Goal: Book appointment/travel/reservation

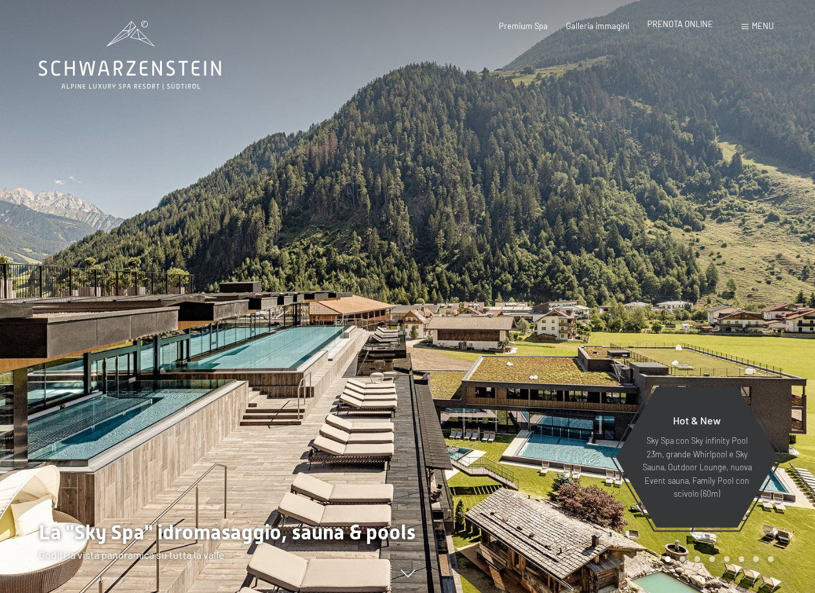
click at [703, 28] on span "PRENOTA ONLINE" at bounding box center [680, 24] width 66 height 10
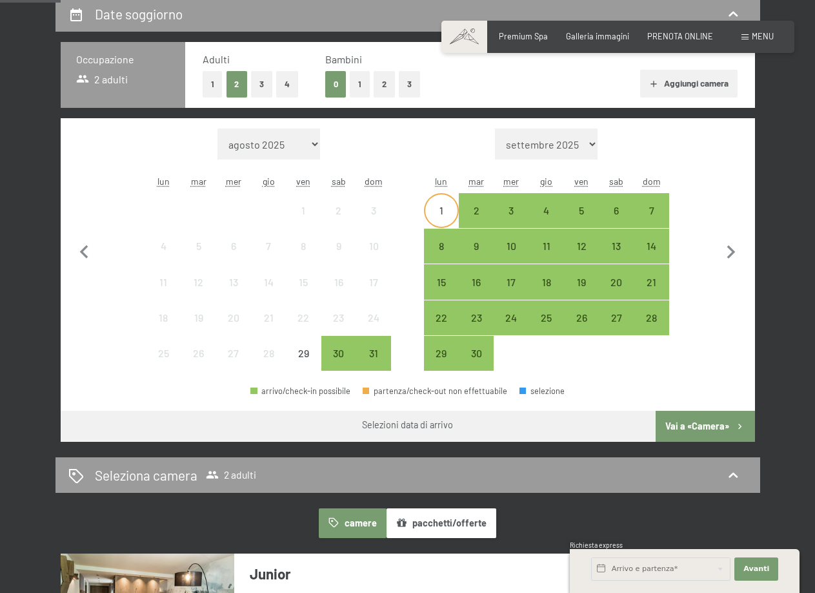
scroll to position [323, 0]
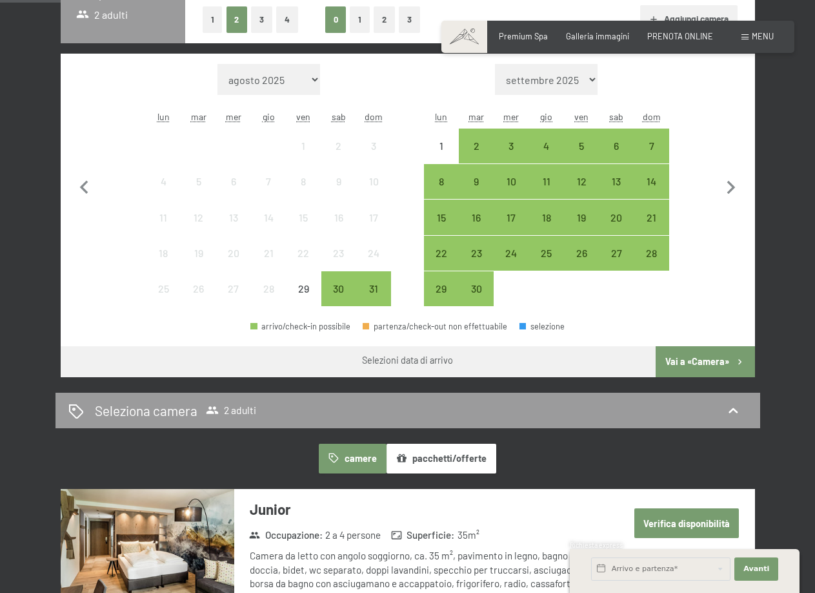
click at [598, 81] on form "Mese/anno settembre 2025 ottobre 2025 novembre 2025 dicembre 2025 gennaio 2026 …" at bounding box center [546, 79] width 245 height 31
click at [593, 79] on select "settembre 2025 ottobre 2025 novembre 2025 dicembre 2025 gennaio 2026 febbraio 2…" at bounding box center [546, 79] width 103 height 31
select select "2025-11-01"
select select "2025-12-01"
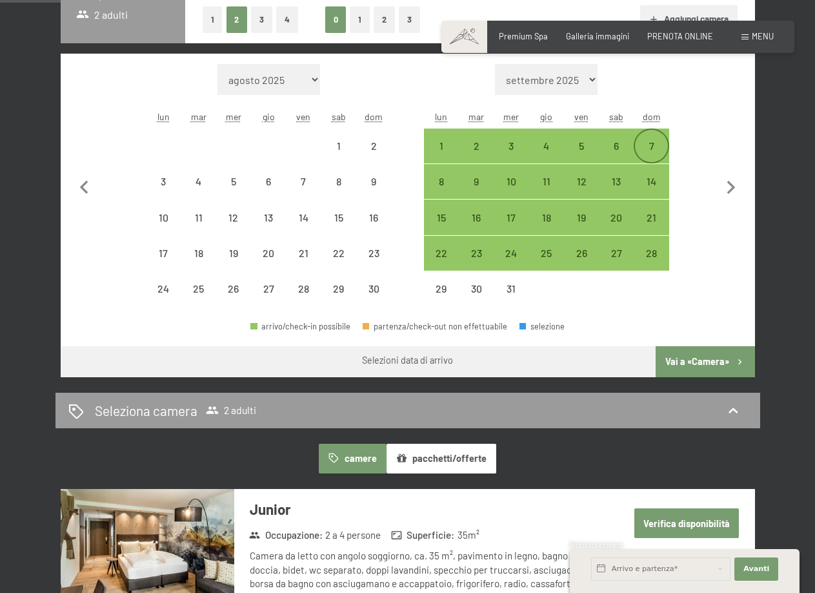
select select "2025-11-01"
select select "2025-12-01"
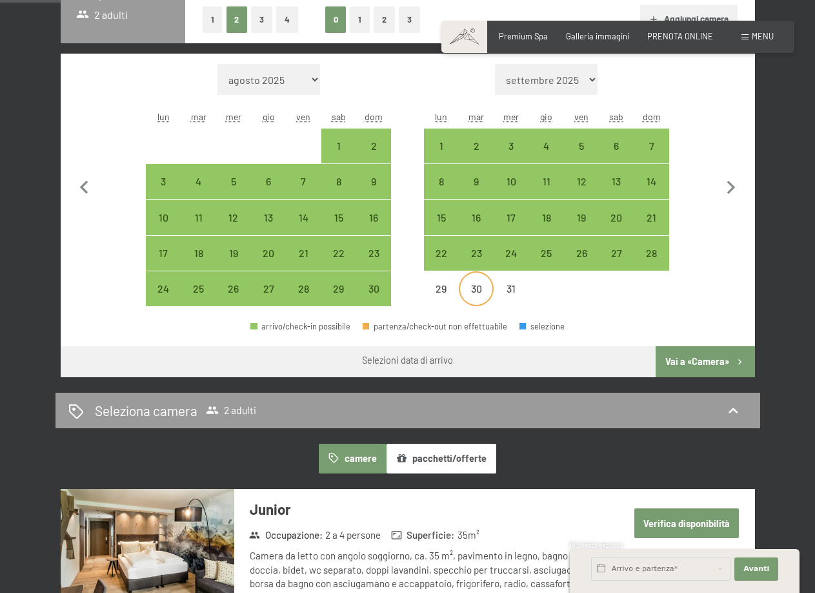
click at [463, 281] on div "30" at bounding box center [476, 288] width 32 height 32
select select "2025-11-01"
select select "2025-12-01"
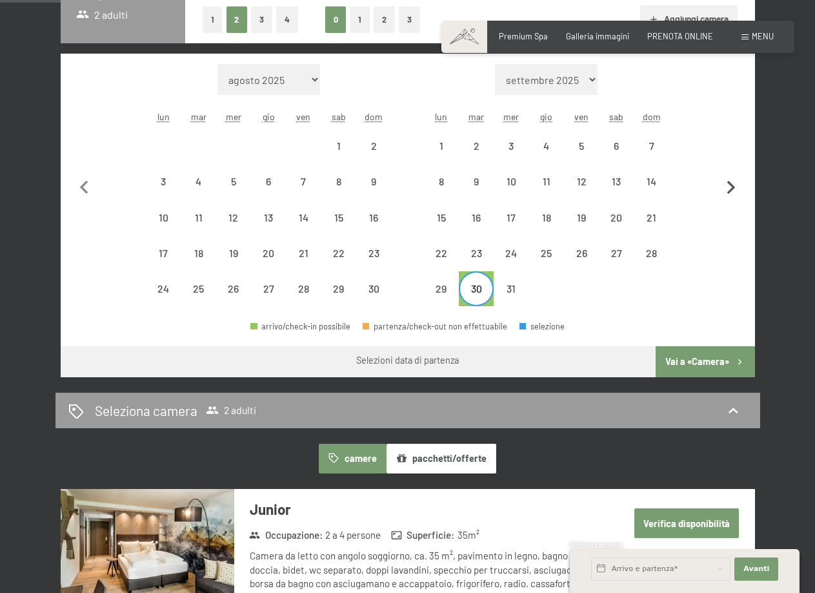
click at [724, 183] on icon "button" at bounding box center [731, 187] width 27 height 27
select select "2025-12-01"
select select "2026-01-01"
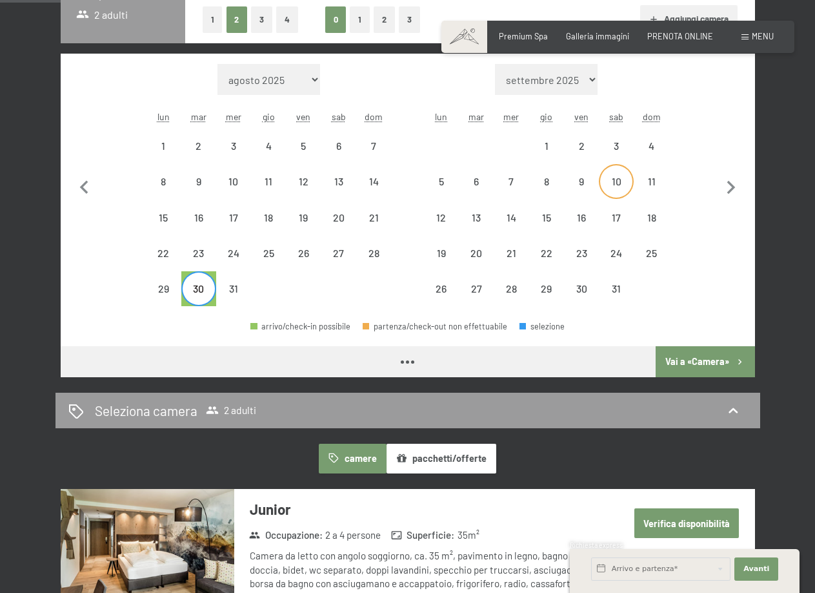
select select "2025-12-01"
select select "2026-01-01"
click at [654, 147] on div "4" at bounding box center [651, 157] width 32 height 32
select select "2025-12-01"
select select "2026-01-01"
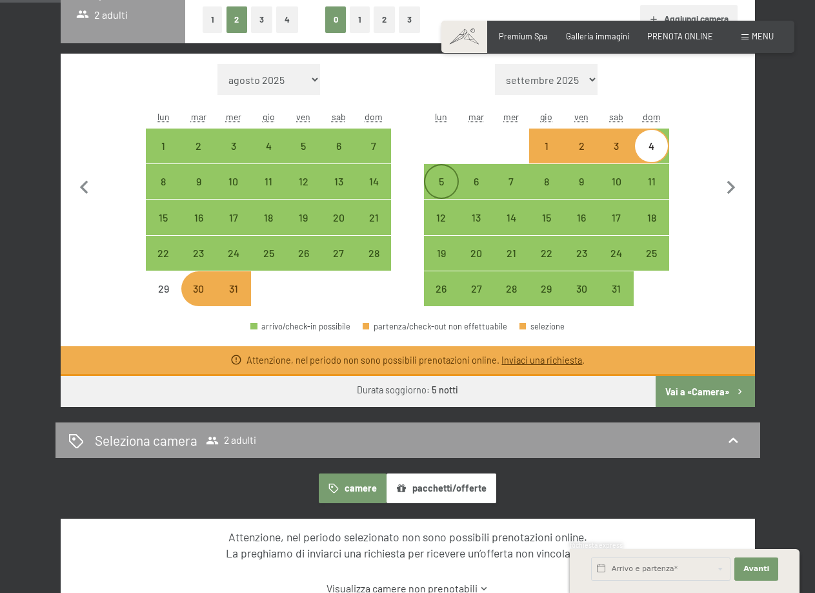
click at [439, 179] on div "5" at bounding box center [441, 192] width 32 height 32
select select "2025-12-01"
select select "2026-01-01"
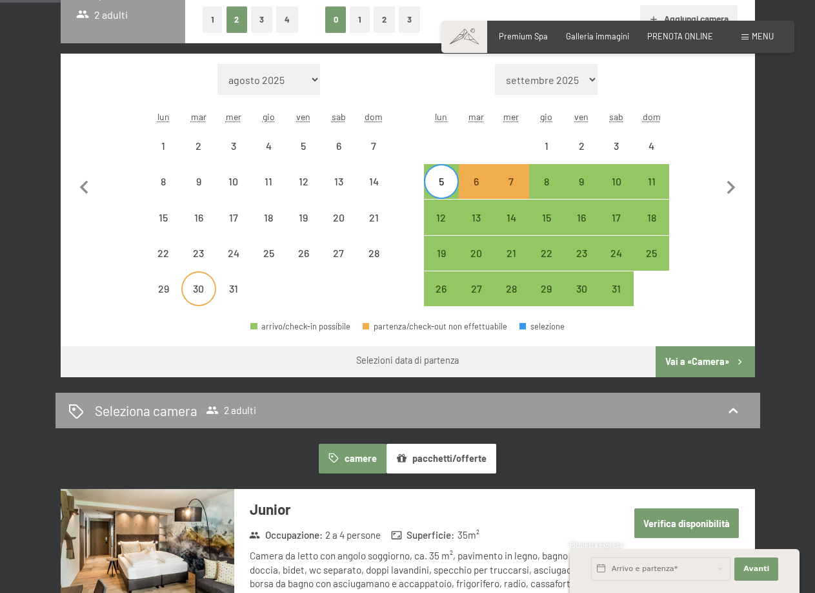
click at [194, 292] on div "30" at bounding box center [199, 299] width 32 height 32
select select "2025-12-01"
select select "2026-01-01"
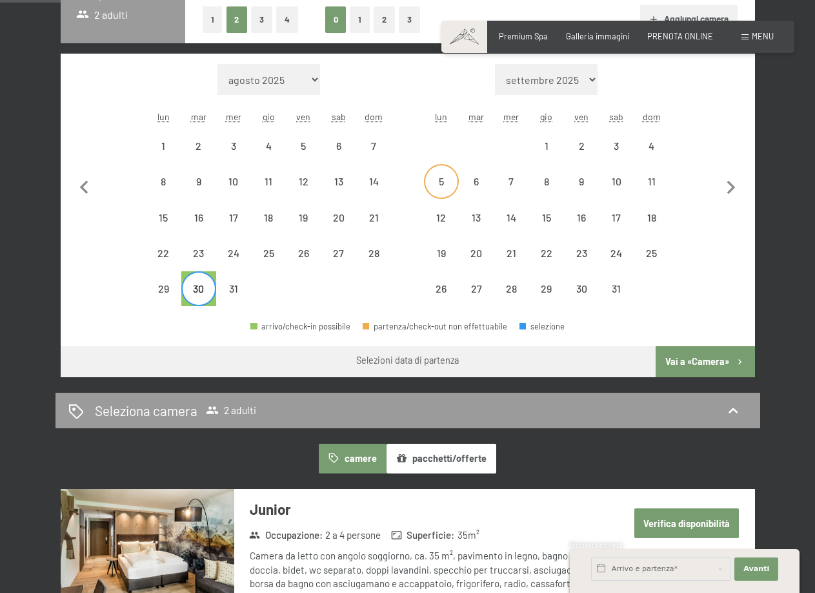
click at [447, 179] on div "5" at bounding box center [441, 192] width 32 height 32
select select "2025-12-01"
select select "2026-01-01"
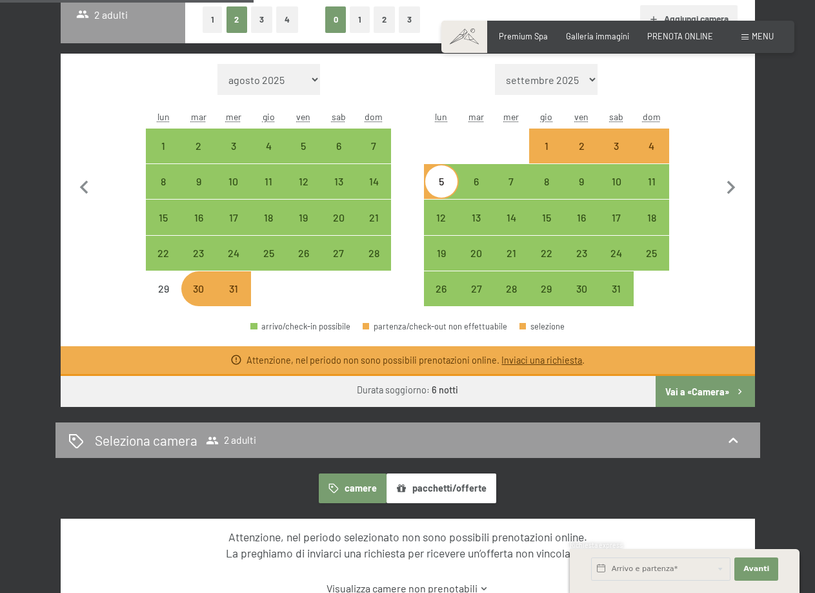
scroll to position [387, 0]
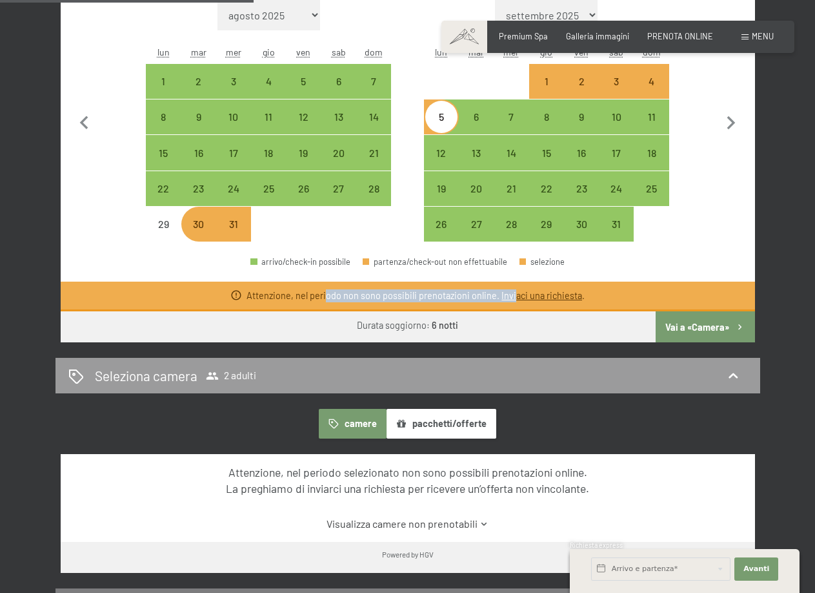
drag, startPoint x: 327, startPoint y: 296, endPoint x: 513, endPoint y: 297, distance: 185.9
click at [513, 297] on div "Attenzione, nel periodo non sono possibili prenotazioni online. Inviaci una ric…" at bounding box center [416, 295] width 338 height 13
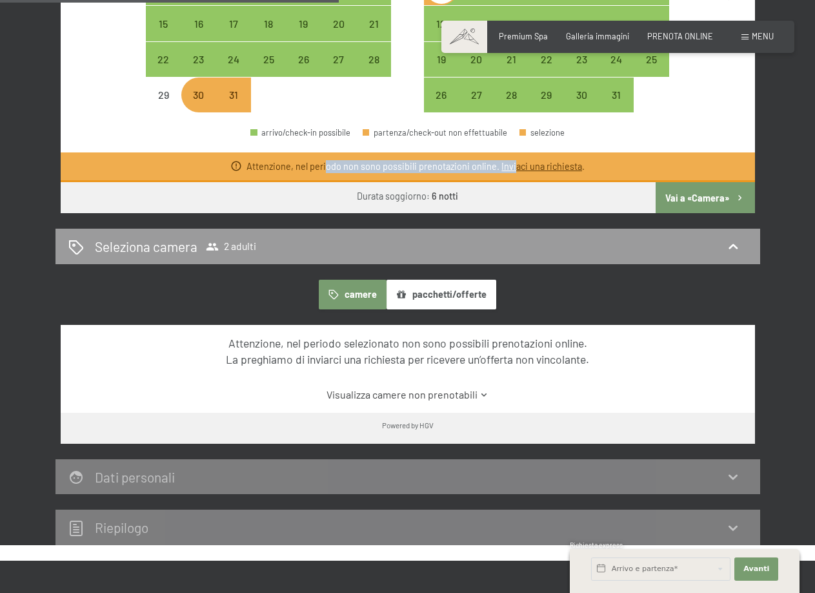
click at [698, 192] on button "Vai a «Camera»" at bounding box center [705, 197] width 99 height 31
select select "2025-12-01"
select select "2026-01-01"
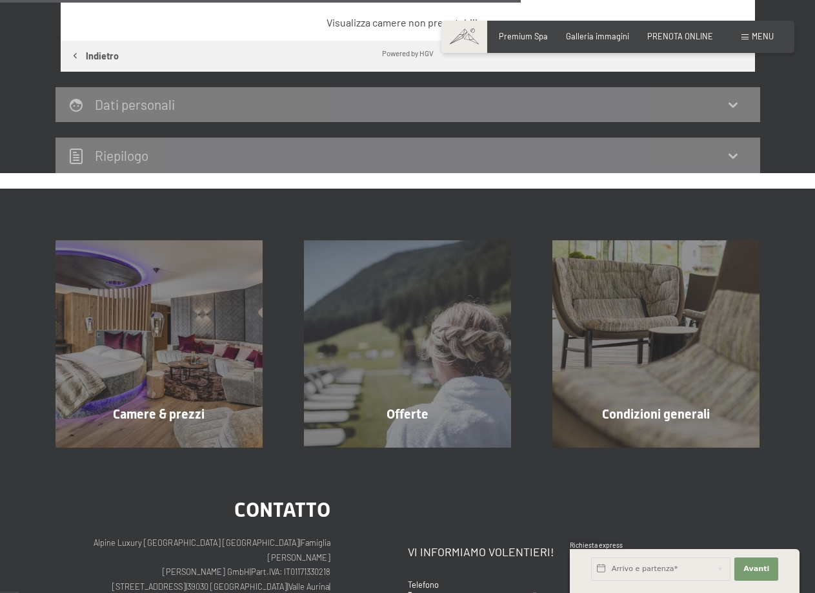
scroll to position [578, 0]
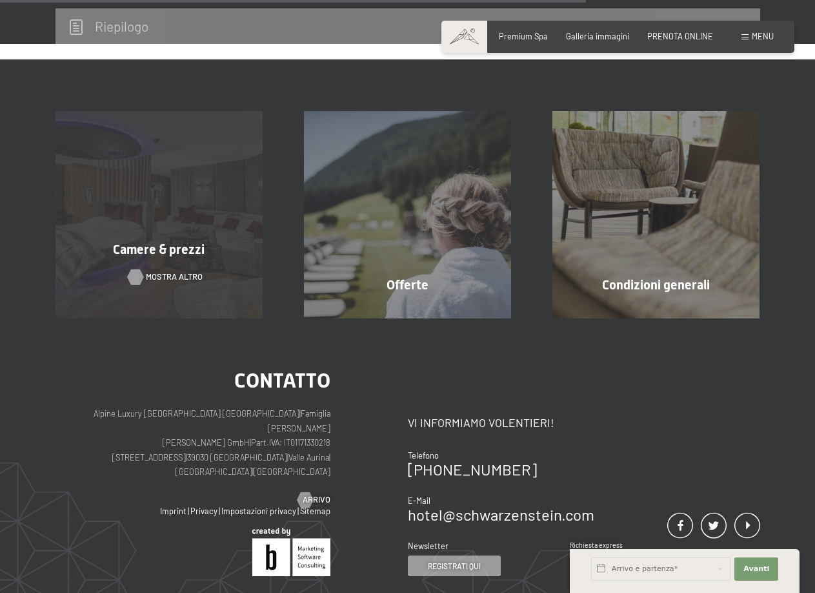
click at [158, 279] on span "mostra altro" at bounding box center [174, 277] width 57 height 12
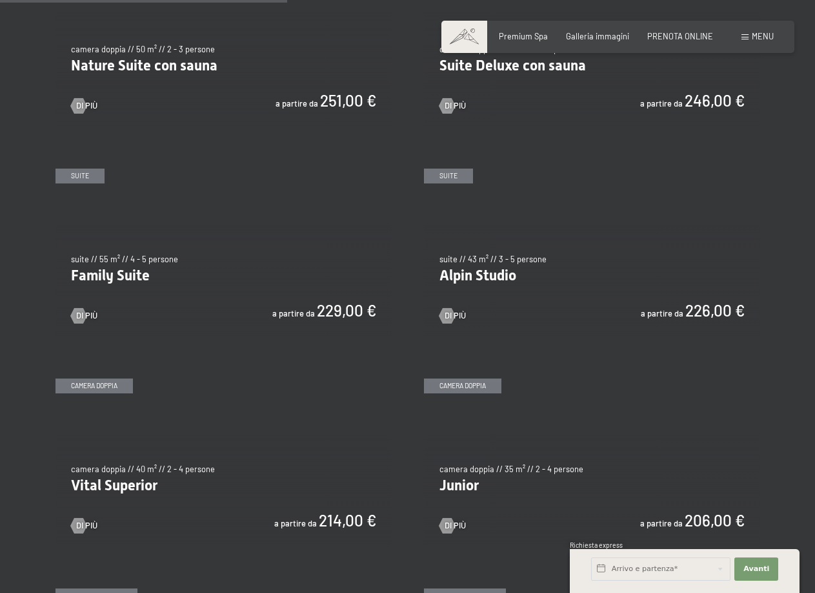
scroll to position [1097, 0]
